Goal: Task Accomplishment & Management: Complete application form

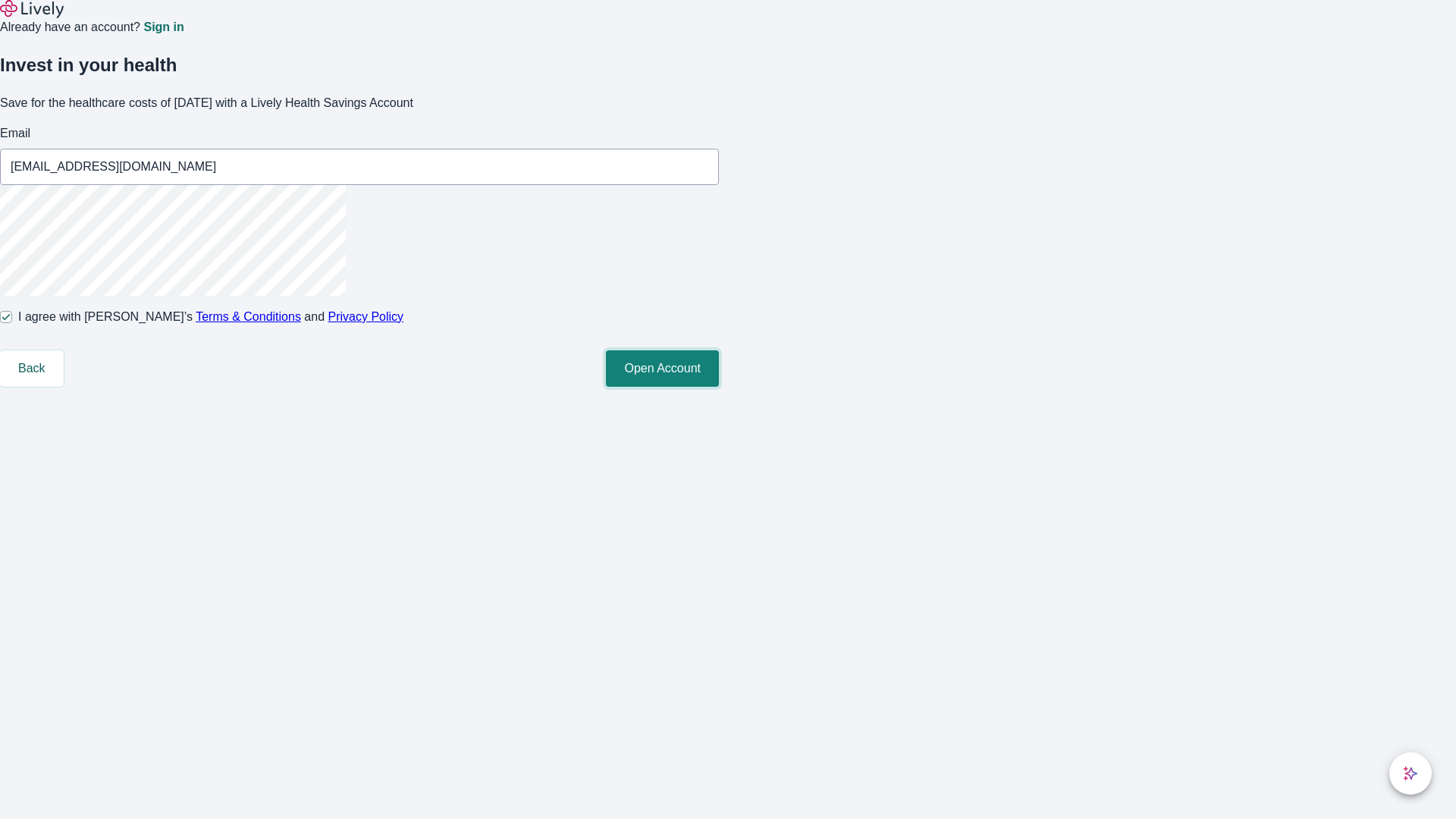
click at [719, 387] on button "Open Account" at bounding box center [662, 368] width 113 height 36
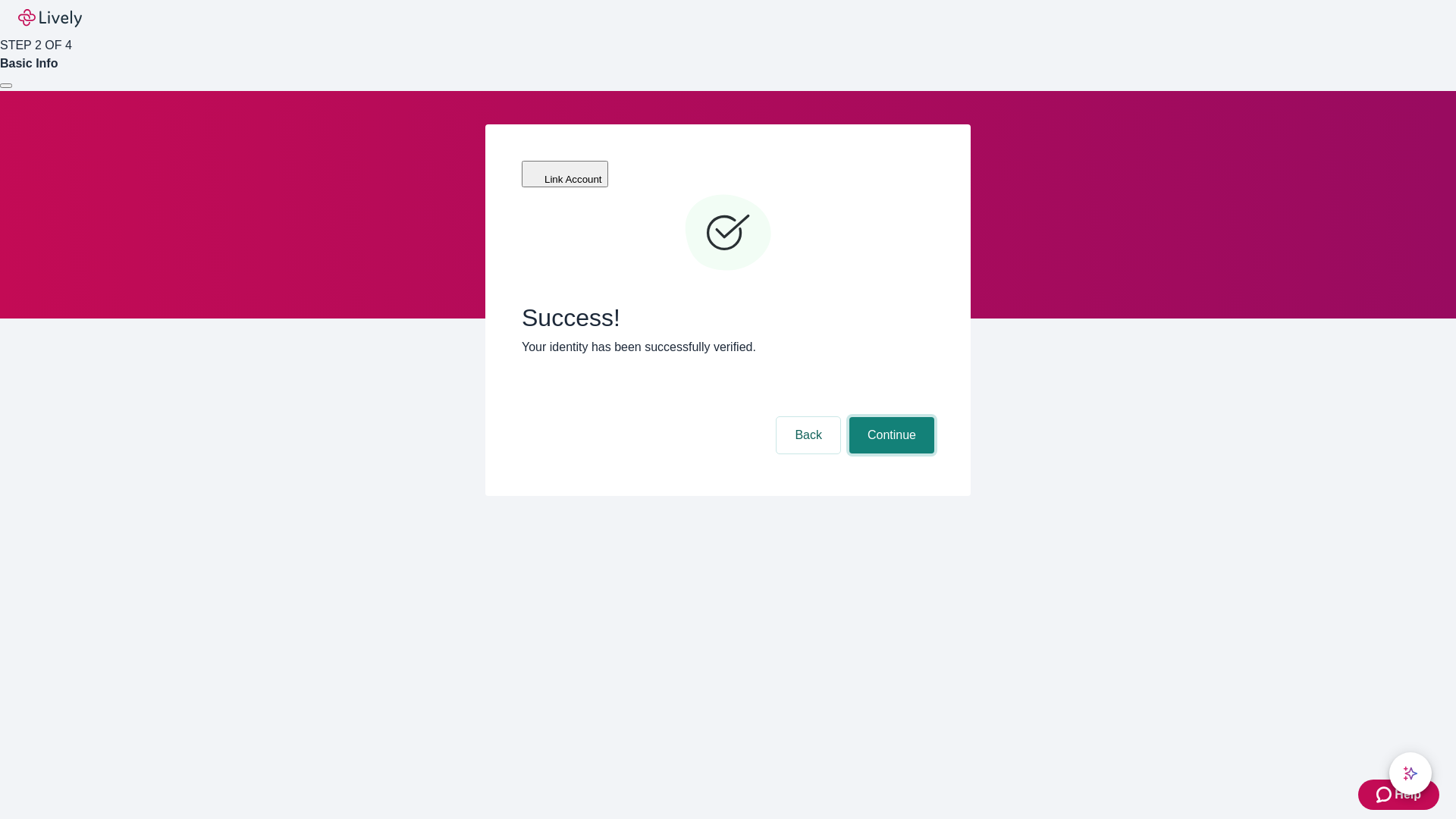
click at [889, 417] on button "Continue" at bounding box center [892, 435] width 85 height 36
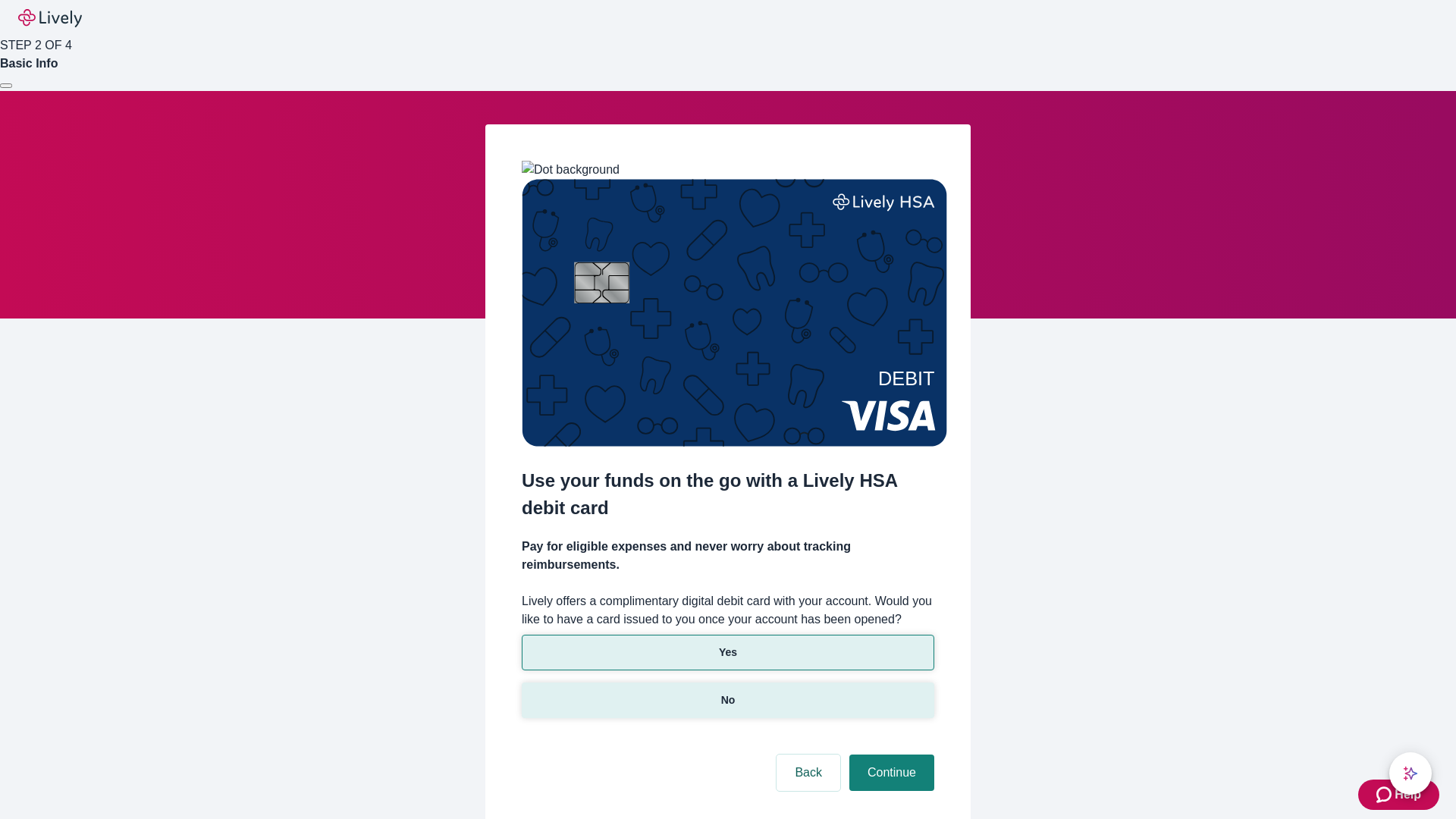
click at [727, 692] on p "No" at bounding box center [728, 700] width 14 height 16
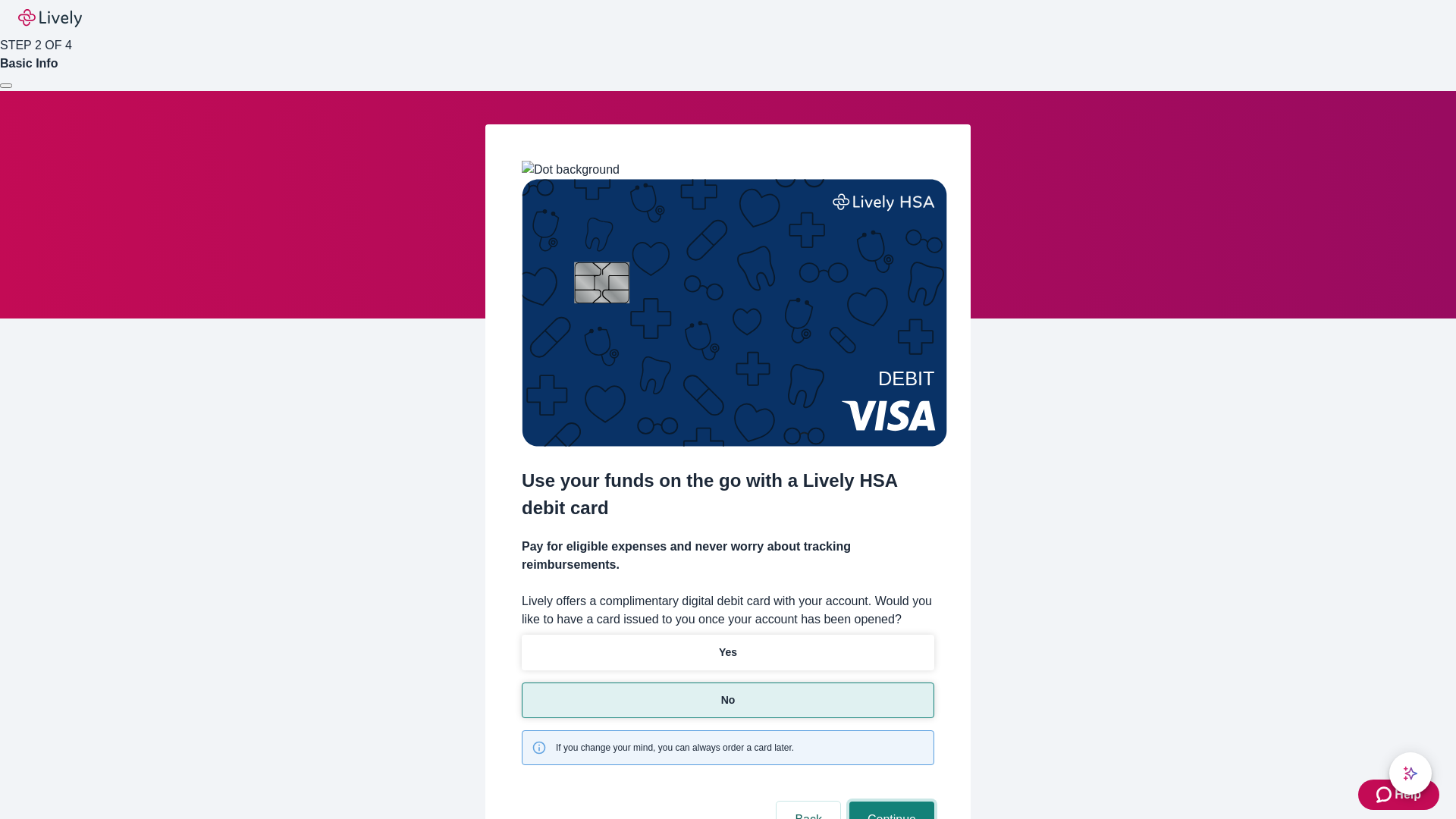
click at [889, 801] on button "Continue" at bounding box center [892, 819] width 85 height 36
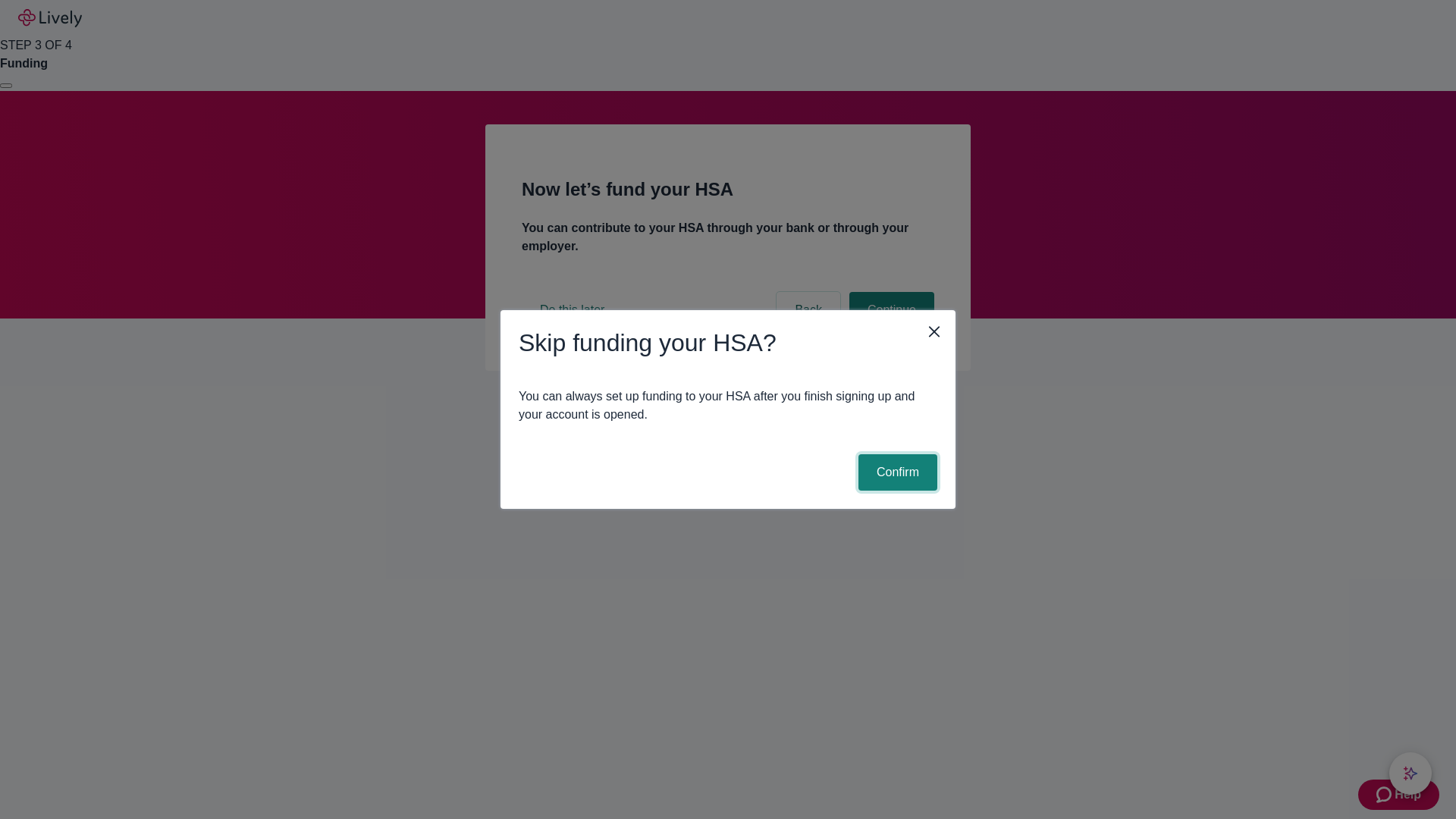
click at [895, 472] on button "Confirm" at bounding box center [897, 472] width 79 height 36
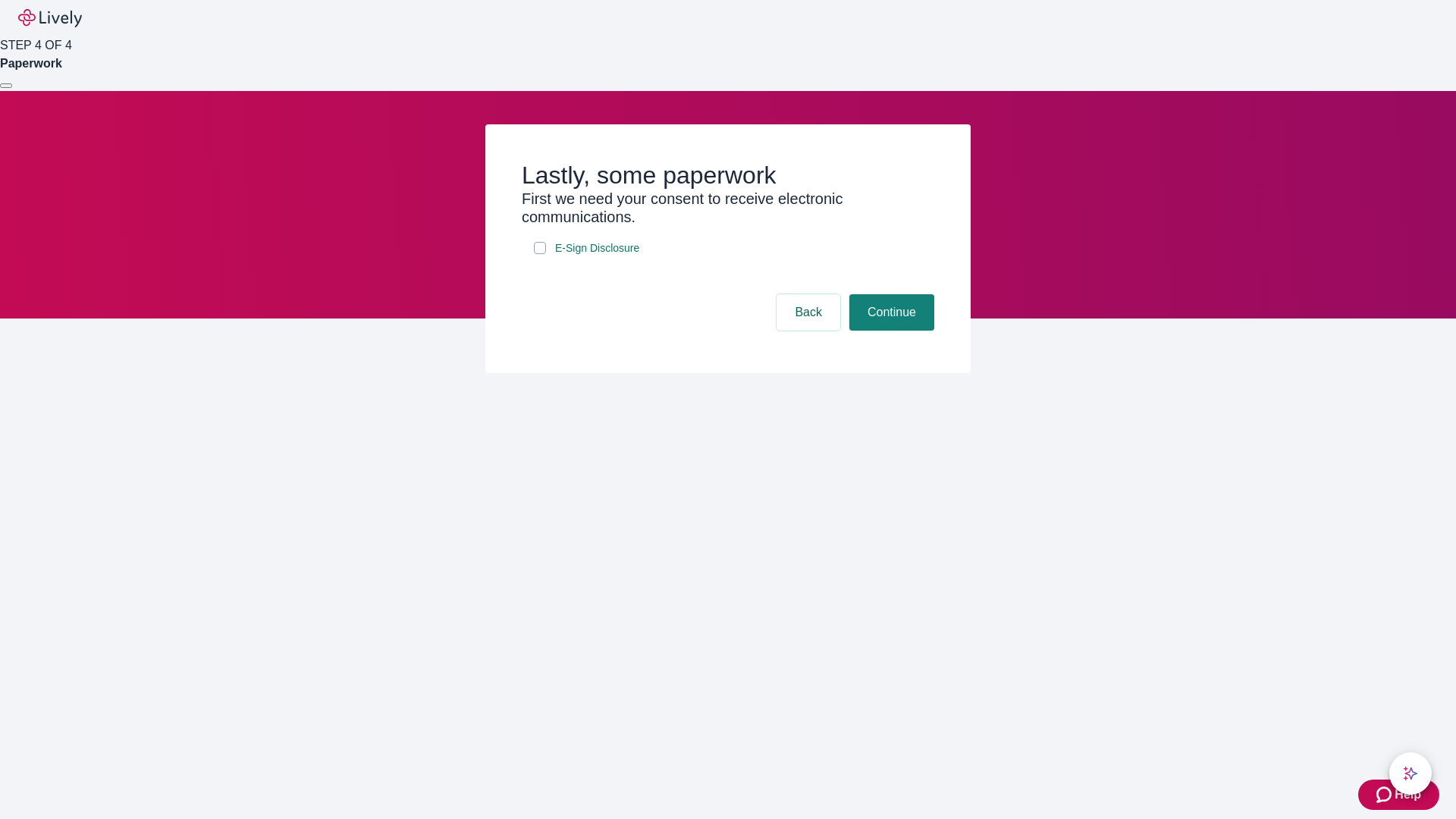
click at [540, 254] on input "E-Sign Disclosure" at bounding box center [540, 247] width 12 height 12
checkbox input "true"
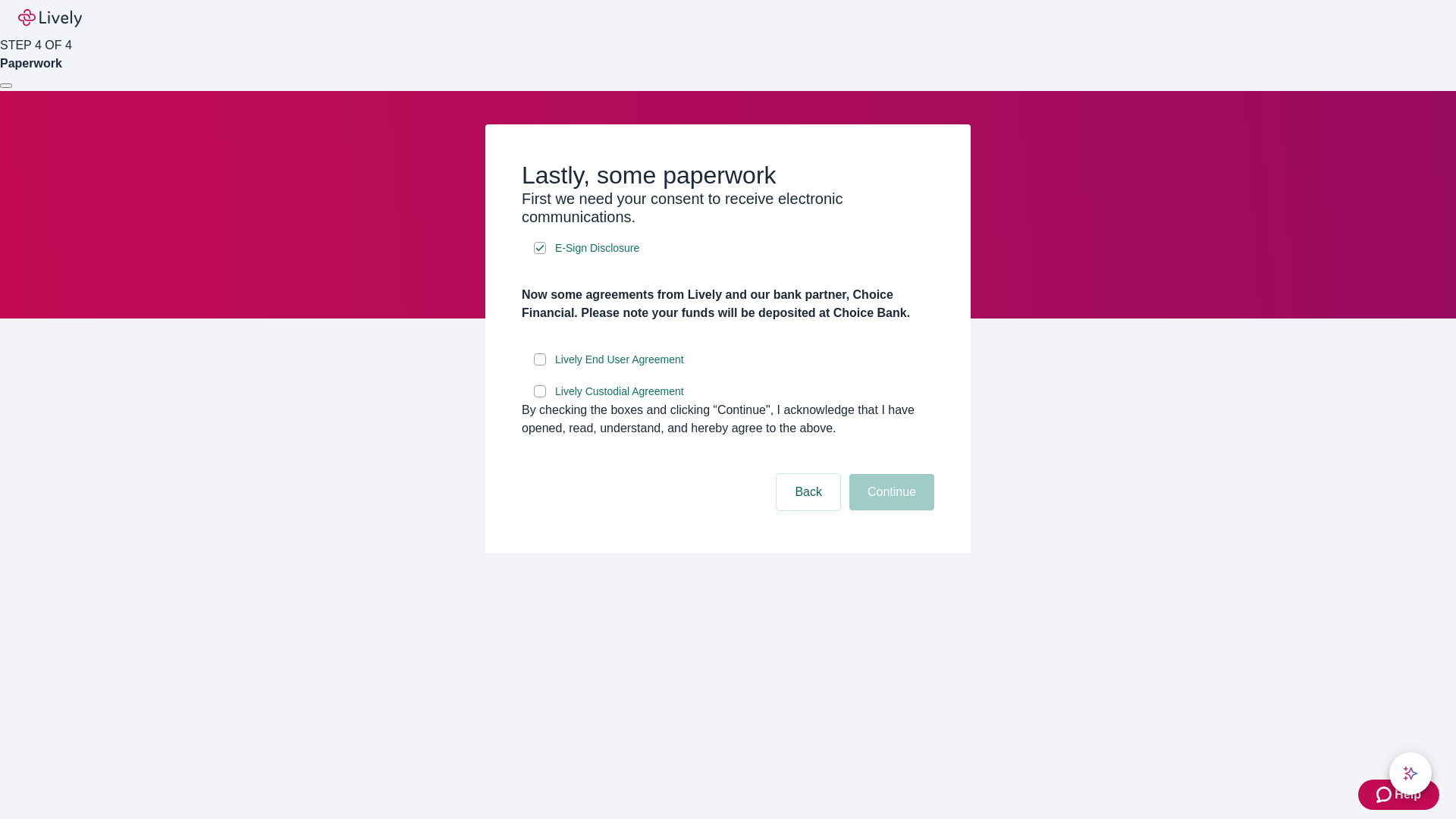
click at [540, 366] on input "Lively End User Agreement" at bounding box center [540, 359] width 12 height 12
checkbox input "true"
click at [540, 398] on input "Lively Custodial Agreement" at bounding box center [540, 391] width 12 height 12
checkbox input "true"
click at [889, 510] on button "Continue" at bounding box center [892, 491] width 85 height 36
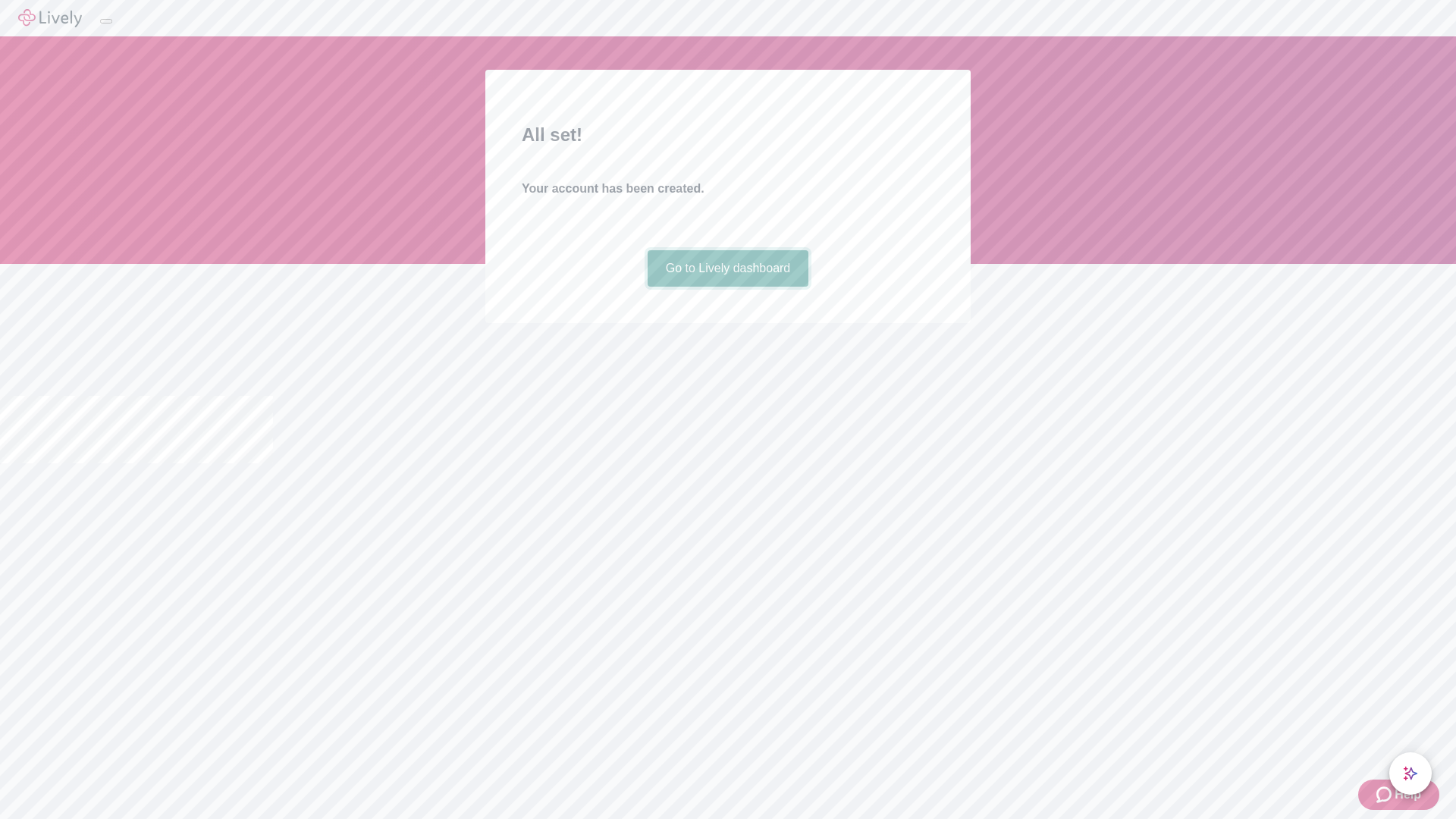
click at [727, 286] on link "Go to Lively dashboard" at bounding box center [728, 268] width 161 height 36
